Goal: Find specific page/section: Find specific page/section

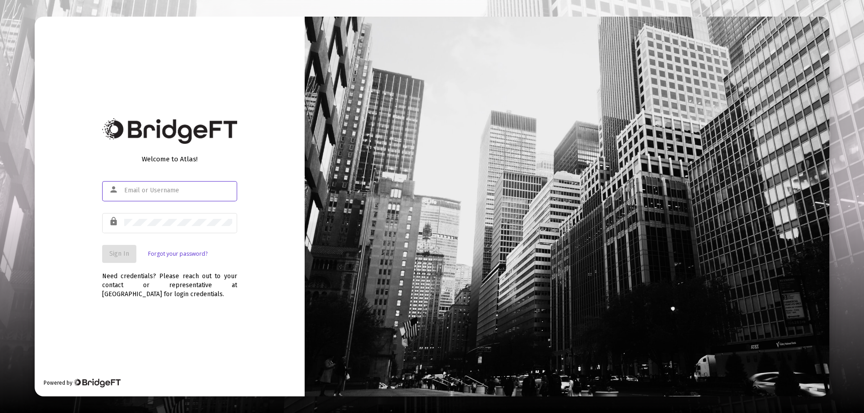
type input "[EMAIL_ADDRESS][DOMAIN_NAME]"
drag, startPoint x: 185, startPoint y: 211, endPoint x: 169, endPoint y: 218, distance: 18.1
click at [124, 250] on span "Sign In" at bounding box center [119, 254] width 20 height 8
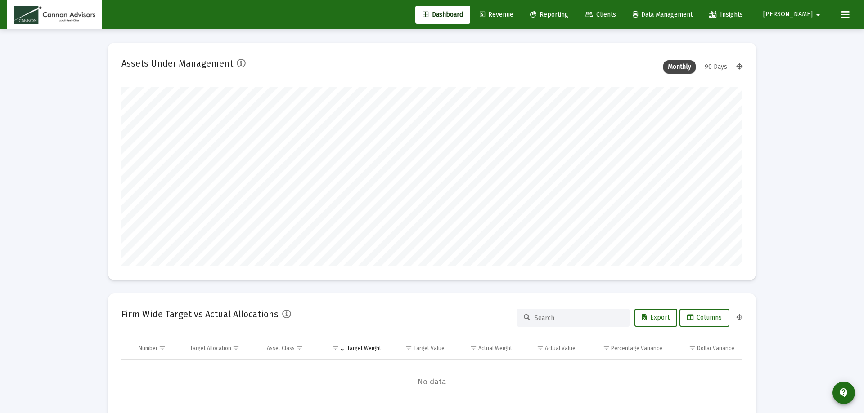
type input "[DATE]"
click at [506, 15] on span "Revenue" at bounding box center [490, 15] width 34 height 8
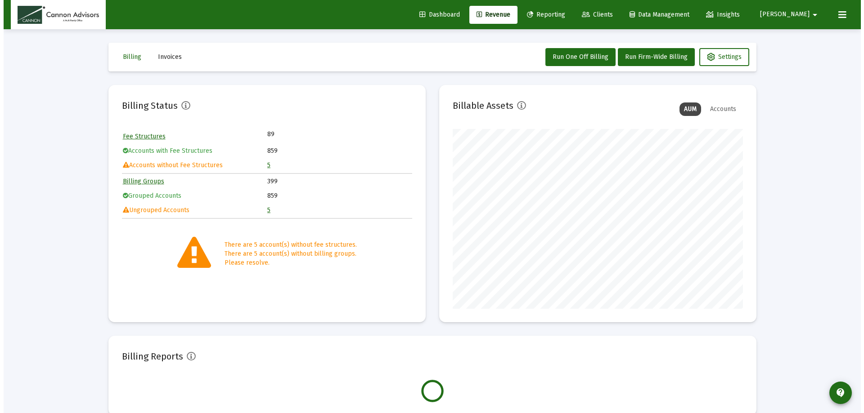
scroll to position [180, 290]
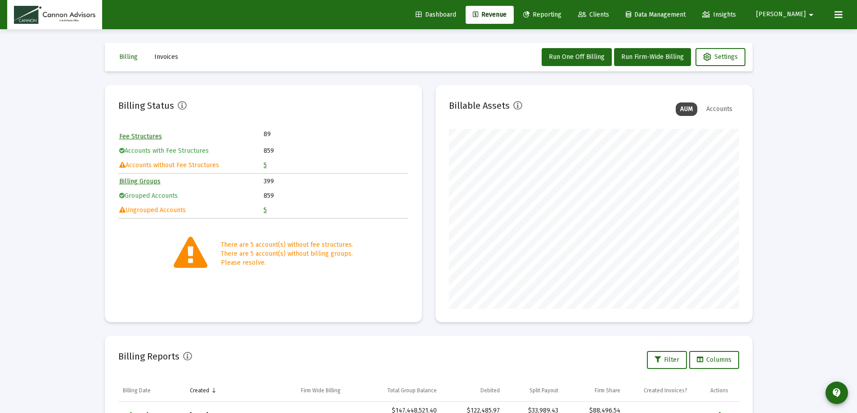
click at [266, 166] on link "5" at bounding box center [265, 165] width 3 height 8
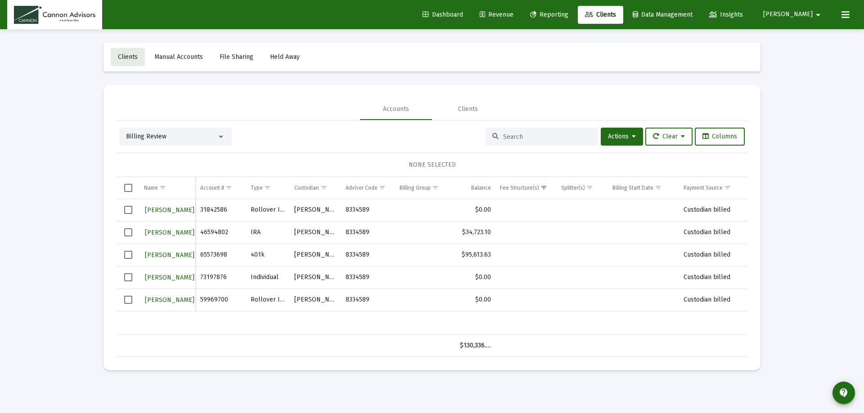
click at [125, 58] on span "Clients" at bounding box center [128, 57] width 20 height 8
